Goal: Book appointment/travel/reservation

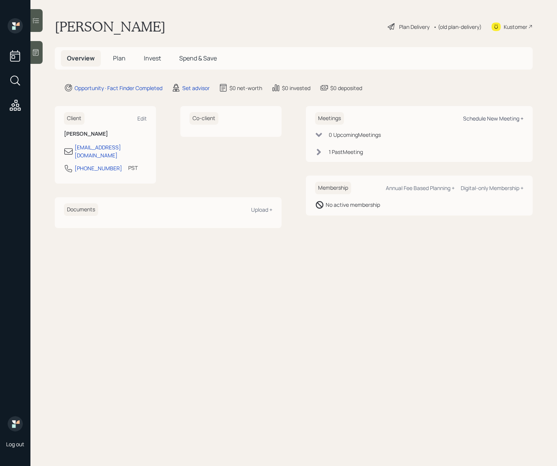
click at [501, 119] on div "Schedule New Meeting +" at bounding box center [493, 118] width 60 height 7
select select "round-robin"
